Goal: Information Seeking & Learning: Learn about a topic

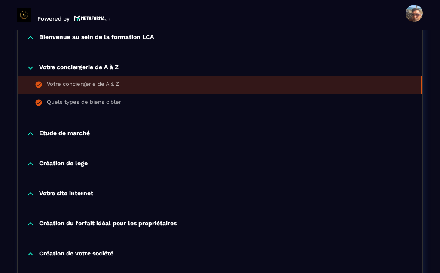
scroll to position [229, 0]
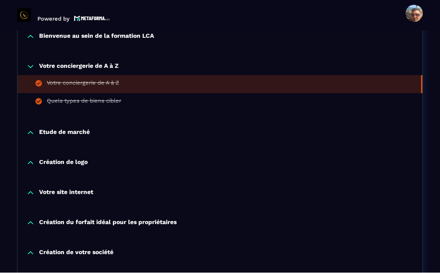
click at [52, 129] on p "Etude de marché" at bounding box center [64, 133] width 51 height 9
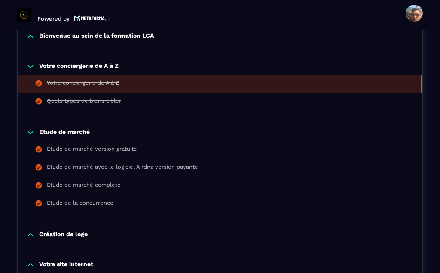
scroll to position [12, 0]
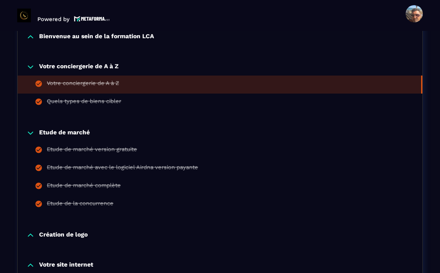
click at [58, 146] on div "Etude de marché version gratuite" at bounding box center [92, 150] width 90 height 9
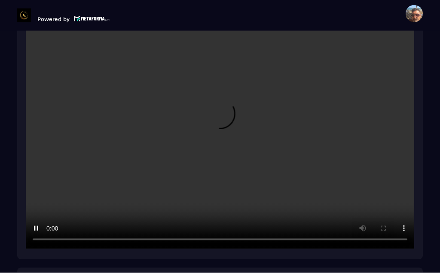
scroll to position [31, 0]
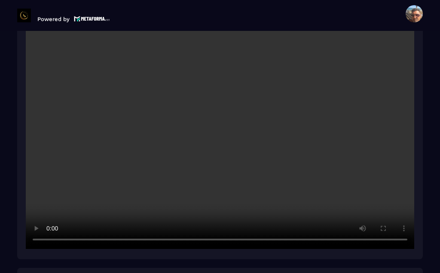
click at [223, 95] on video at bounding box center [220, 119] width 388 height 259
click at [235, 112] on video at bounding box center [220, 119] width 388 height 259
click at [220, 97] on video at bounding box center [220, 119] width 388 height 259
click at [220, 100] on video at bounding box center [220, 119] width 388 height 259
click at [220, 88] on video at bounding box center [220, 119] width 388 height 259
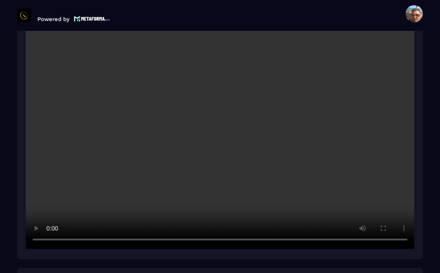
click at [211, 115] on video at bounding box center [220, 119] width 388 height 259
click at [214, 99] on video at bounding box center [220, 119] width 388 height 259
click at [217, 101] on video at bounding box center [220, 119] width 388 height 259
click at [211, 128] on video at bounding box center [220, 119] width 388 height 259
click at [185, 93] on video at bounding box center [220, 119] width 388 height 259
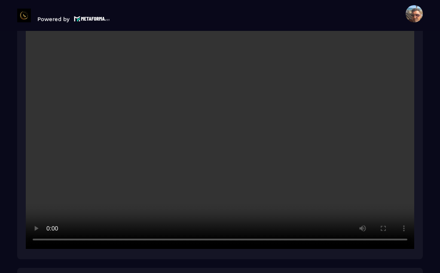
click at [185, 97] on video at bounding box center [220, 119] width 388 height 259
click at [183, 95] on video at bounding box center [220, 119] width 388 height 259
click at [240, 119] on video at bounding box center [220, 119] width 388 height 259
click at [223, 97] on video at bounding box center [220, 119] width 388 height 259
click at [219, 95] on video at bounding box center [220, 119] width 388 height 259
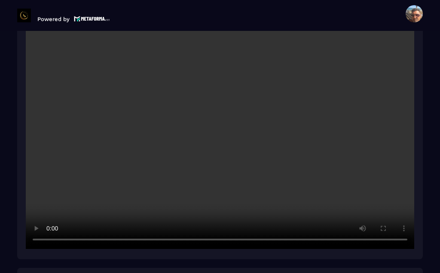
click at [207, 123] on video at bounding box center [220, 119] width 388 height 259
click at [204, 114] on video at bounding box center [220, 119] width 388 height 259
click at [182, 95] on video at bounding box center [220, 119] width 388 height 259
click at [187, 100] on video at bounding box center [220, 119] width 388 height 259
click at [186, 99] on video at bounding box center [220, 119] width 388 height 259
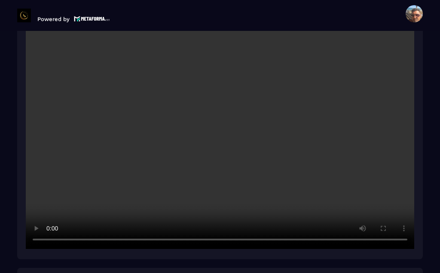
click at [189, 98] on video at bounding box center [220, 119] width 388 height 259
click at [184, 99] on video at bounding box center [220, 119] width 388 height 259
click at [186, 100] on video at bounding box center [220, 119] width 388 height 259
click at [185, 99] on video at bounding box center [220, 119] width 388 height 259
click at [218, 145] on video at bounding box center [220, 119] width 388 height 259
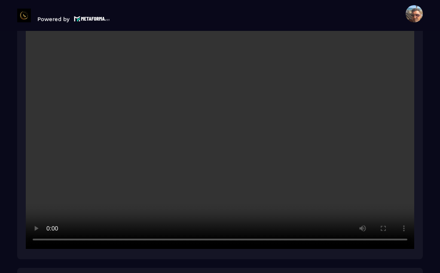
click at [223, 99] on video at bounding box center [220, 119] width 388 height 259
click at [218, 99] on video at bounding box center [220, 119] width 388 height 259
